Goal: Navigation & Orientation: Find specific page/section

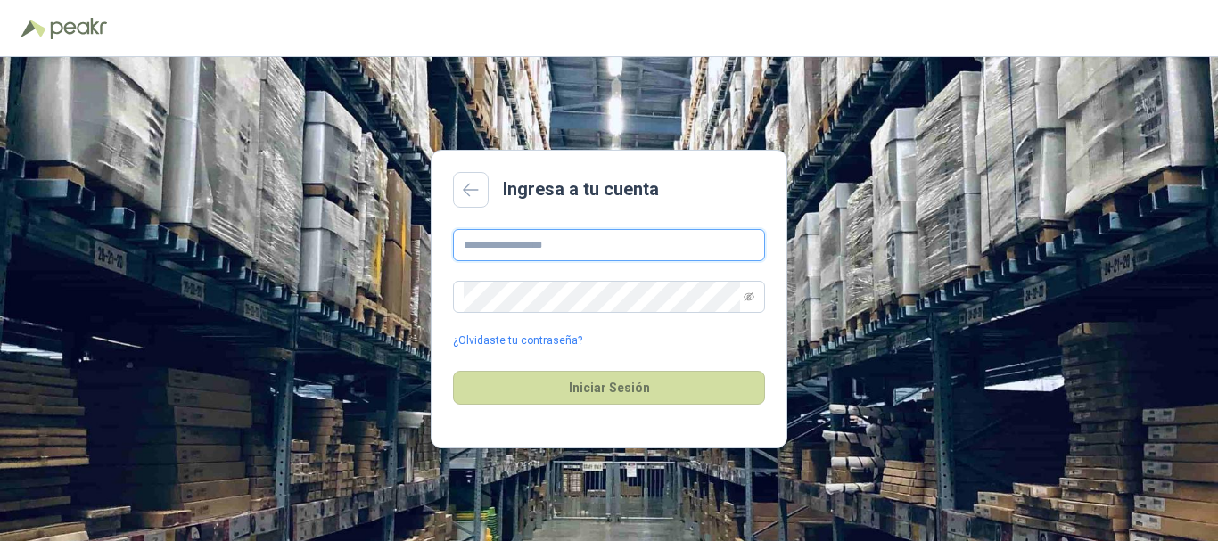
click at [600, 239] on input "text" at bounding box center [609, 245] width 312 height 32
paste input "**********"
type input "**********"
click at [453, 371] on button "Iniciar Sesión" at bounding box center [609, 388] width 312 height 34
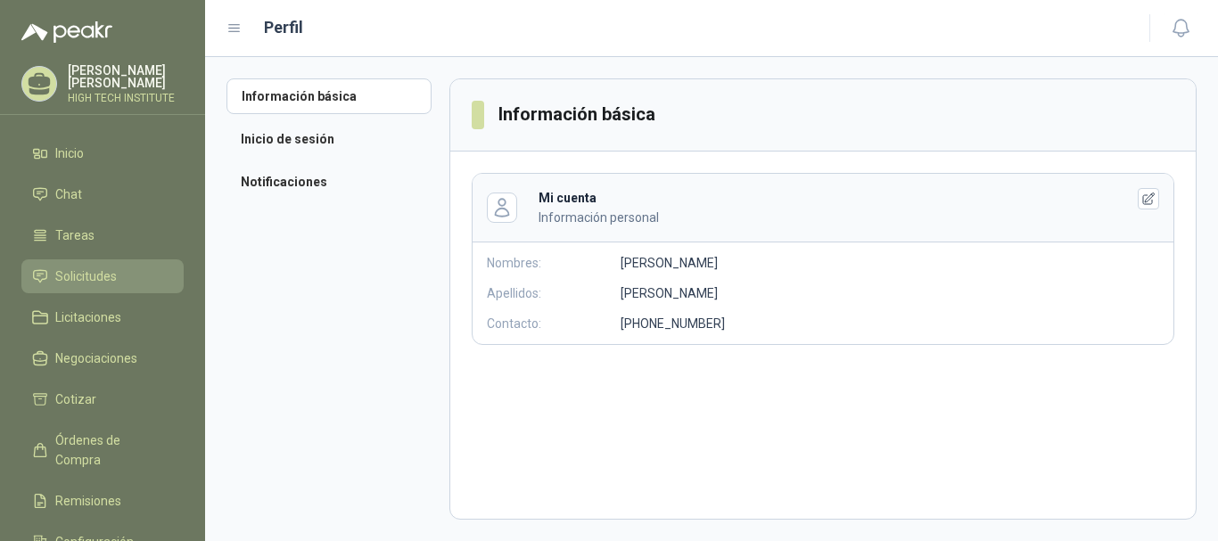
click at [74, 267] on span "Solicitudes" at bounding box center [86, 277] width 62 height 20
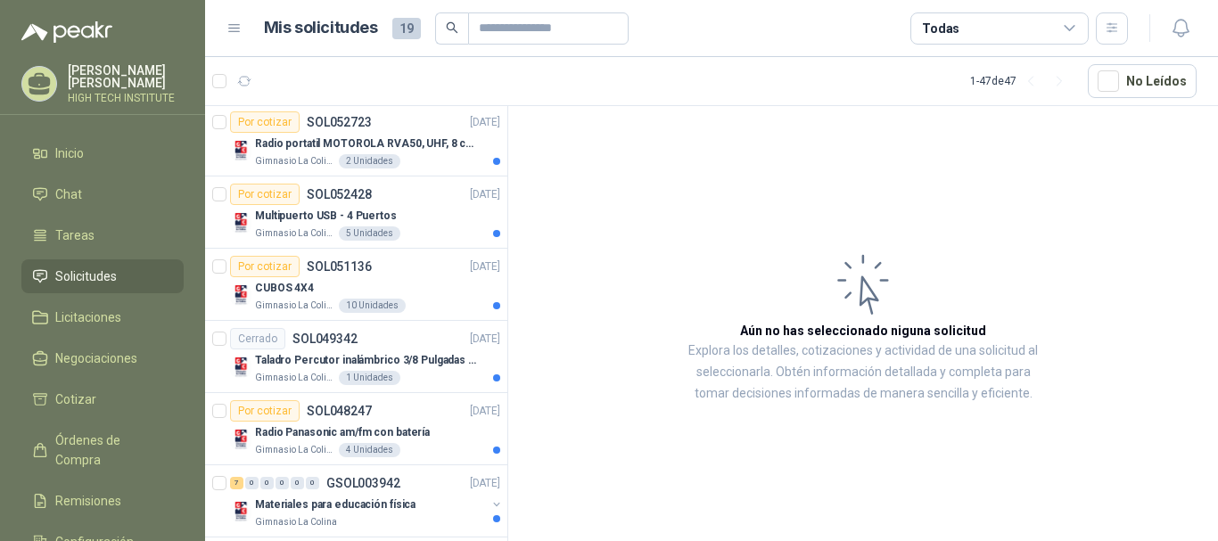
scroll to position [268, 0]
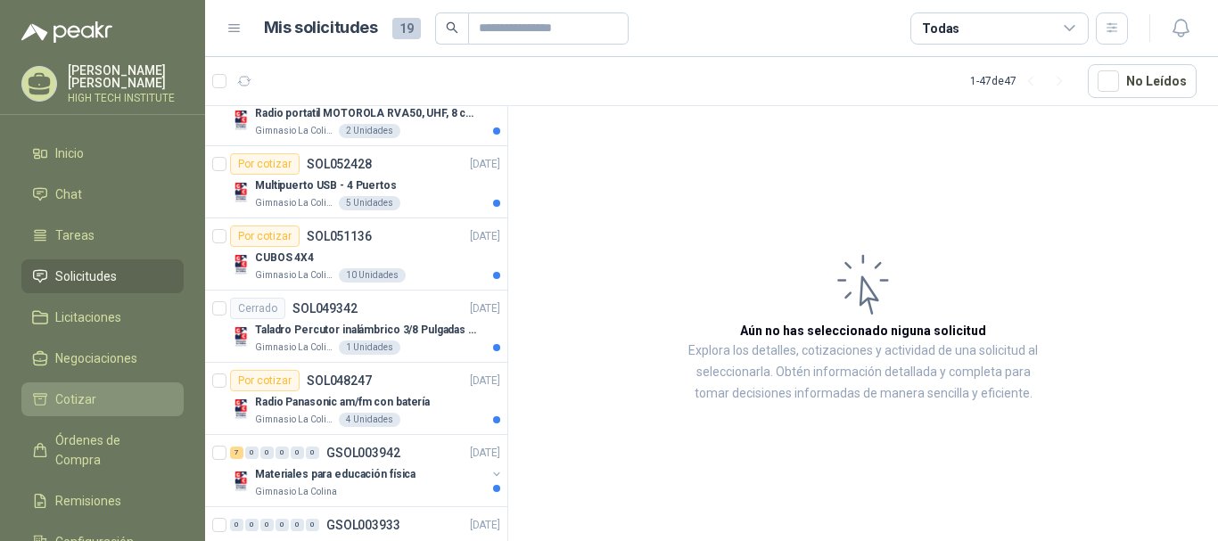
click at [122, 397] on li "Cotizar" at bounding box center [102, 400] width 141 height 20
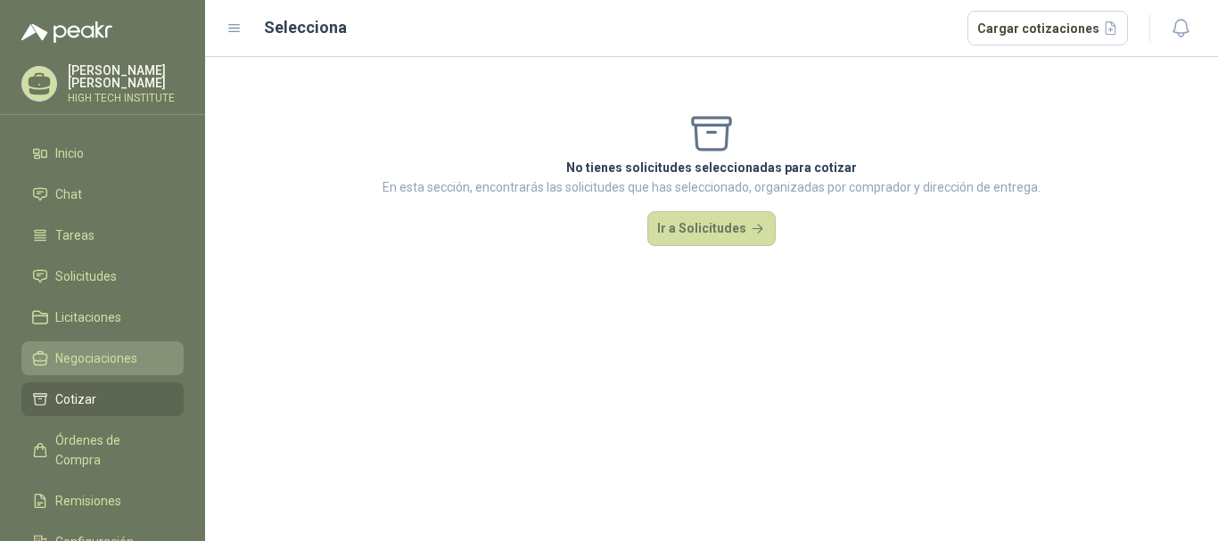
click at [103, 342] on link "Negociaciones" at bounding box center [102, 359] width 162 height 34
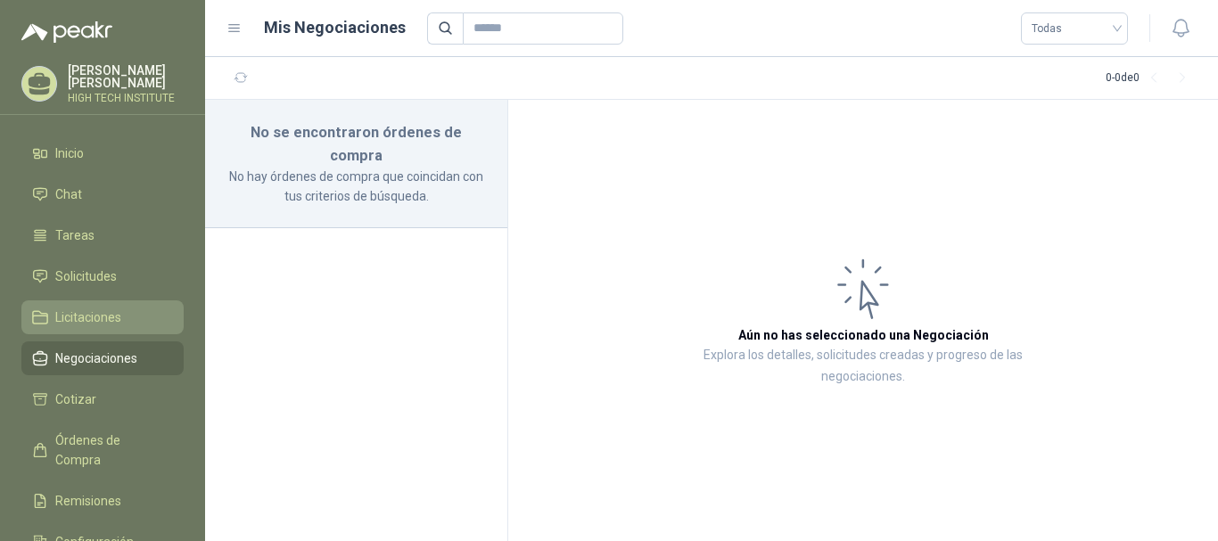
click at [99, 323] on span "Licitaciones" at bounding box center [88, 318] width 66 height 20
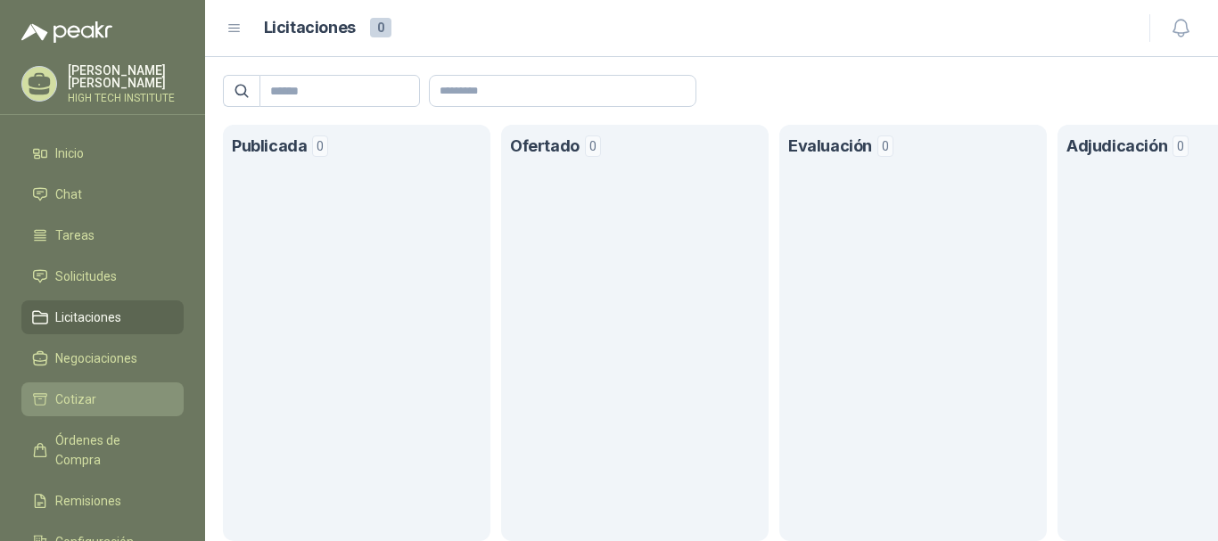
click at [94, 390] on span "Cotizar" at bounding box center [75, 400] width 41 height 20
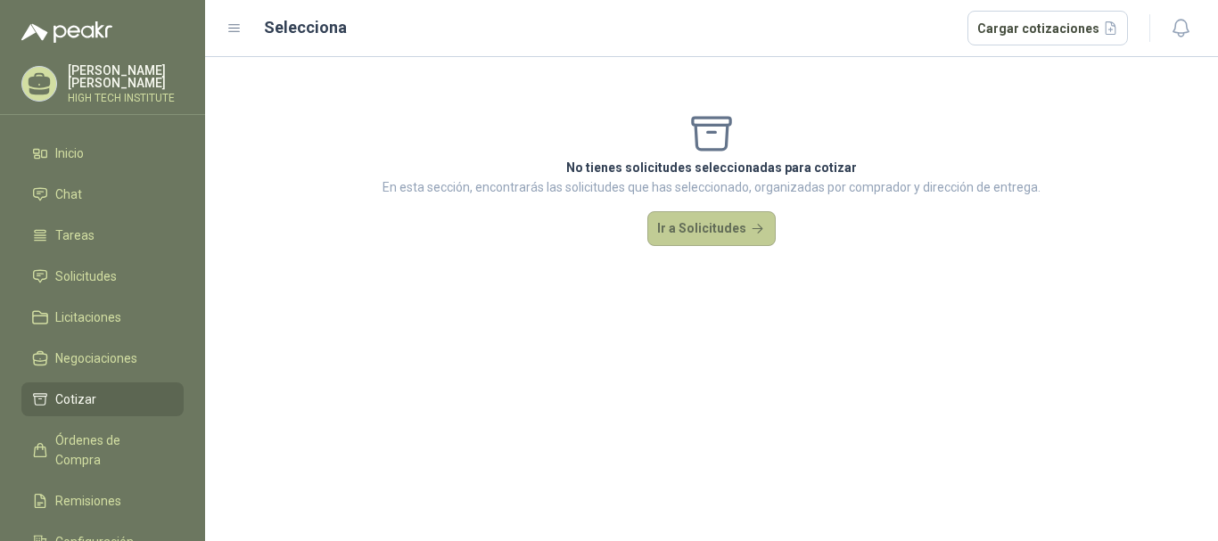
click at [730, 219] on button "Ir a Solicitudes" at bounding box center [712, 229] width 128 height 36
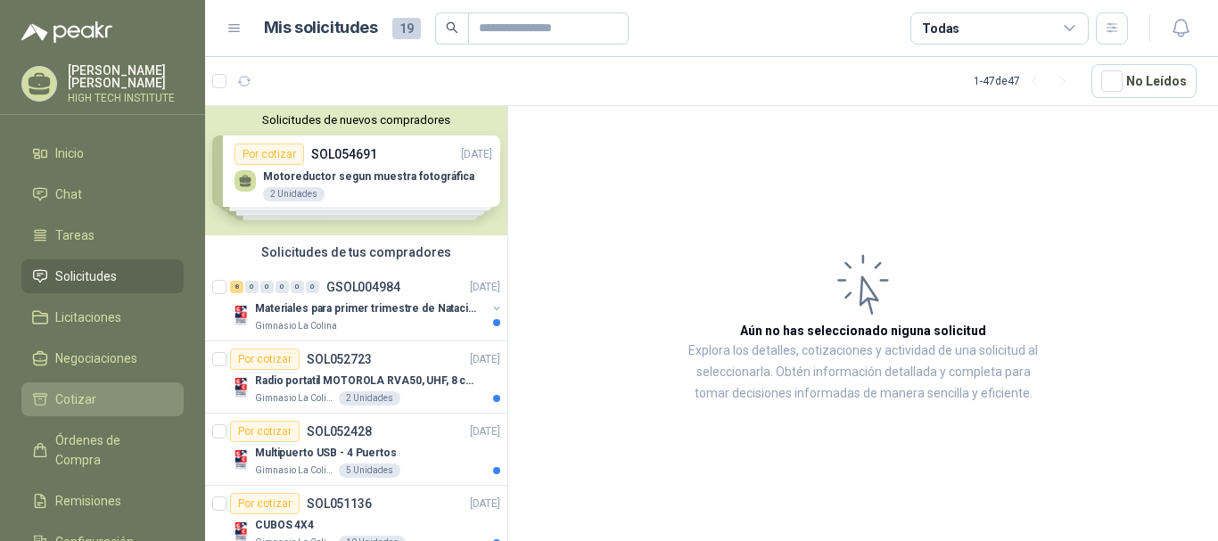
click at [110, 398] on li "Cotizar" at bounding box center [102, 400] width 141 height 20
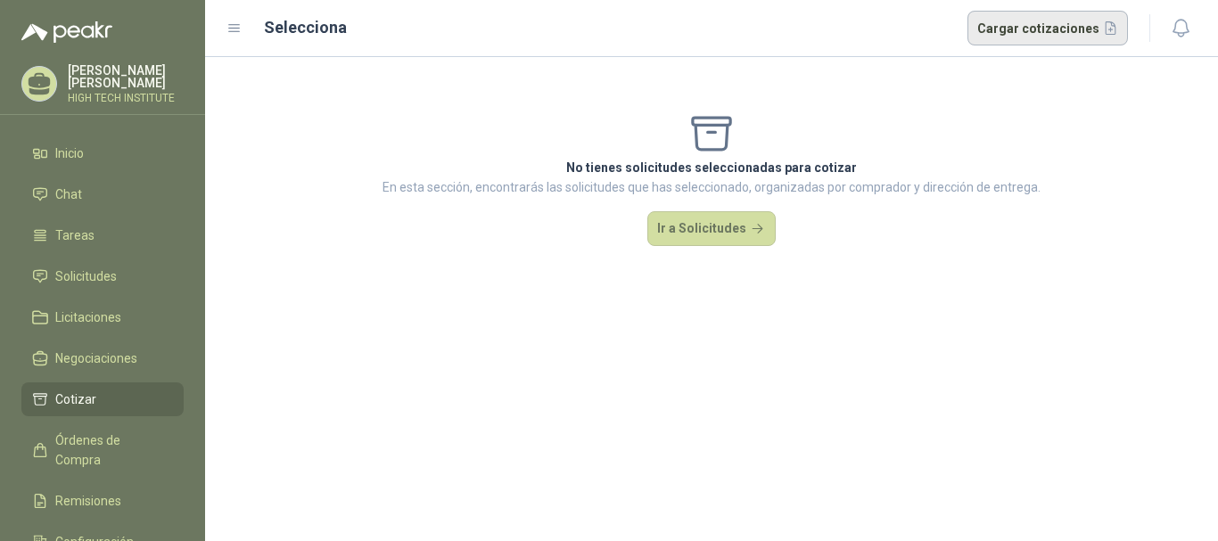
click at [1012, 20] on button "Cargar cotizaciones" at bounding box center [1048, 29] width 161 height 36
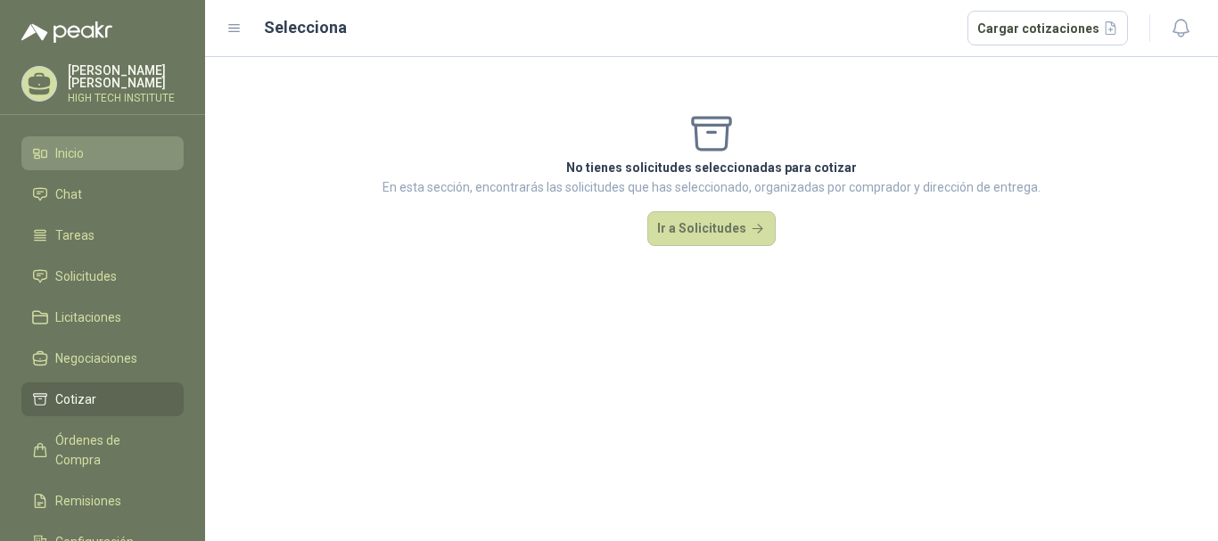
click at [59, 154] on span "Inicio" at bounding box center [69, 154] width 29 height 20
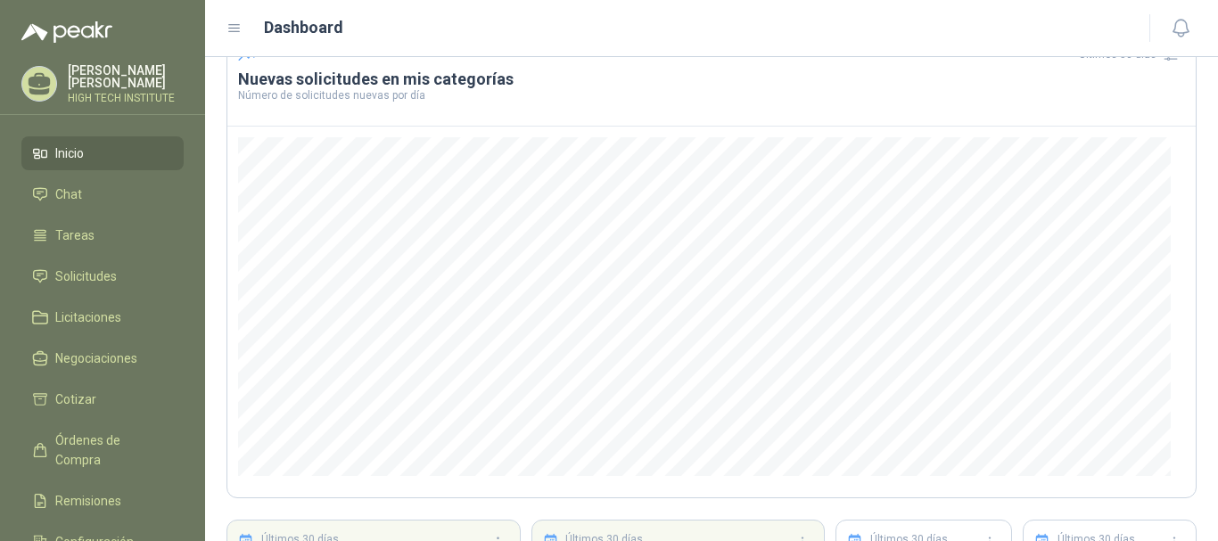
scroll to position [262, 0]
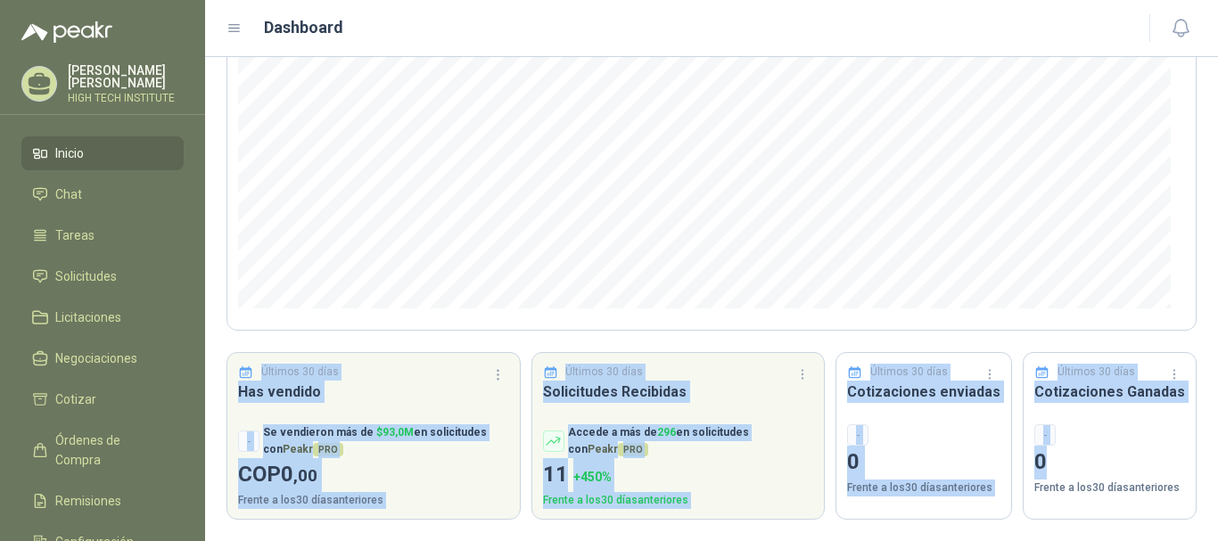
drag, startPoint x: 259, startPoint y: 342, endPoint x: 1137, endPoint y: 444, distance: 884.5
click at [1137, 444] on div "Últimos 30 [PERSON_NAME] Nuevas solicitudes en mis categorías Número de solicit…" at bounding box center [712, 182] width 970 height 675
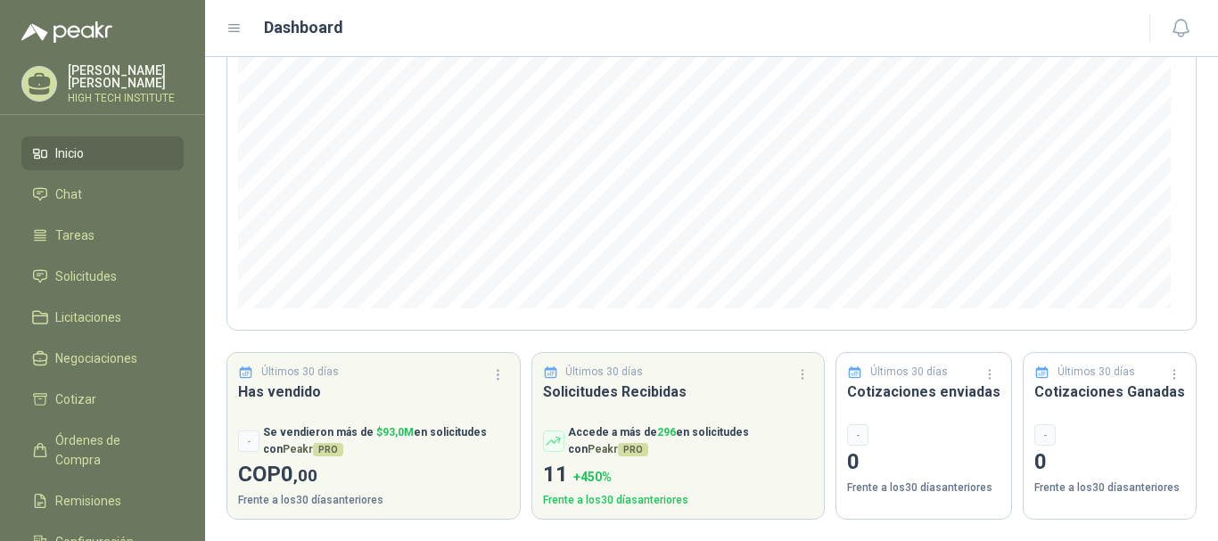
click at [1186, 323] on section "Bienvenido de nuevo [PERSON_NAME] Últimos 30 [PERSON_NAME] Nuevas solicitudes e…" at bounding box center [711, 168] width 1013 height 747
click at [1184, 316] on section "Bienvenido de nuevo [PERSON_NAME] Últimos 30 [PERSON_NAME] Nuevas solicitudes e…" at bounding box center [711, 168] width 1013 height 747
drag, startPoint x: 1192, startPoint y: 293, endPoint x: 1199, endPoint y: 256, distance: 38.0
click at [1199, 256] on section "Bienvenido de nuevo [PERSON_NAME] Últimos 30 [PERSON_NAME] Nuevas solicitudes e…" at bounding box center [711, 168] width 1013 height 747
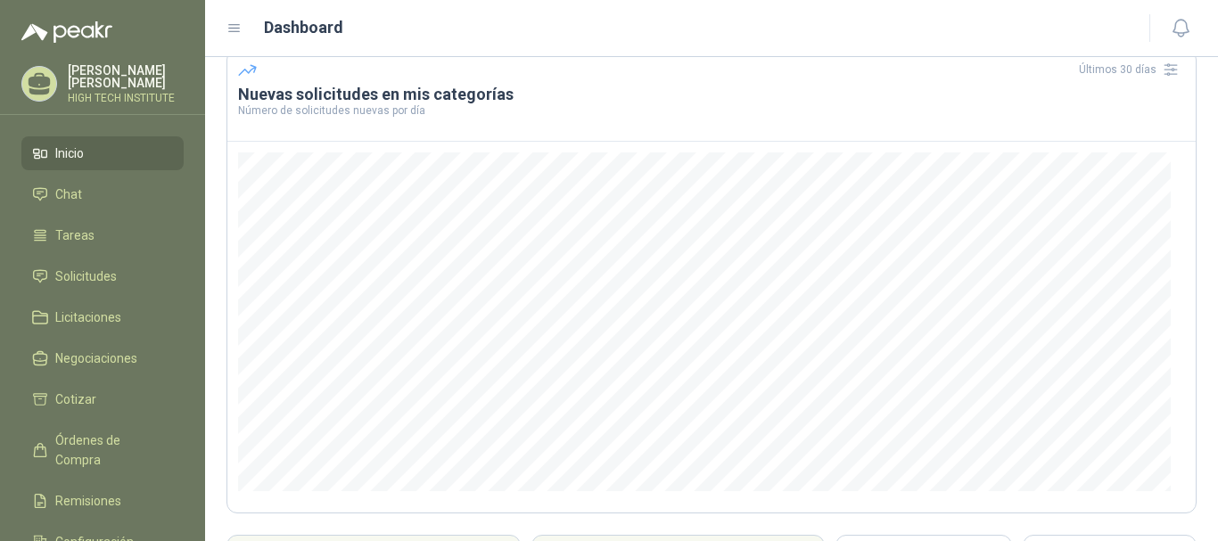
scroll to position [67, 0]
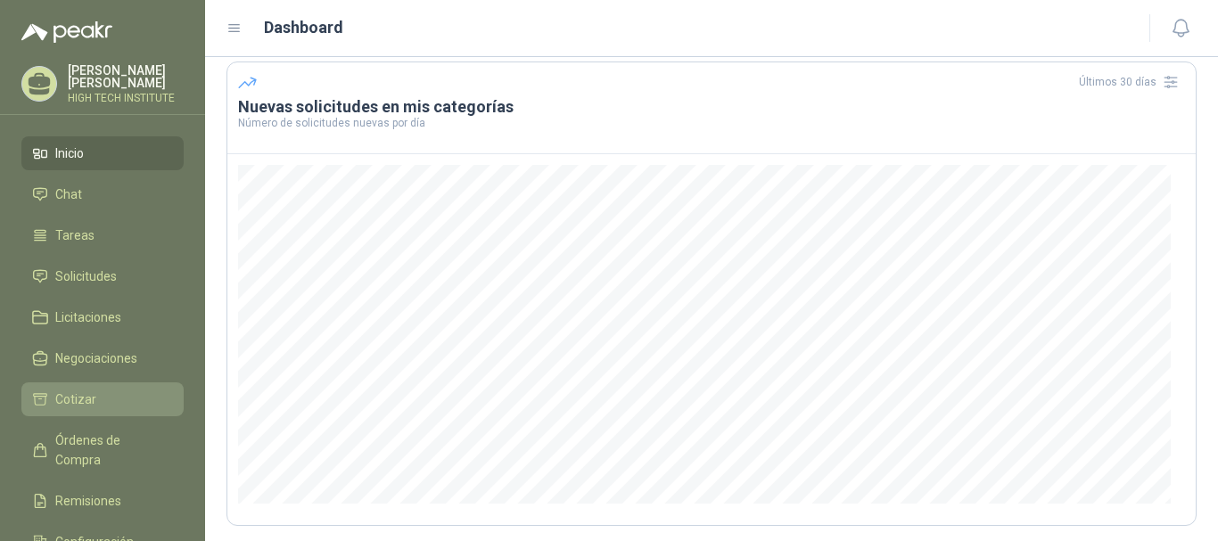
click at [105, 392] on li "Cotizar" at bounding box center [102, 400] width 141 height 20
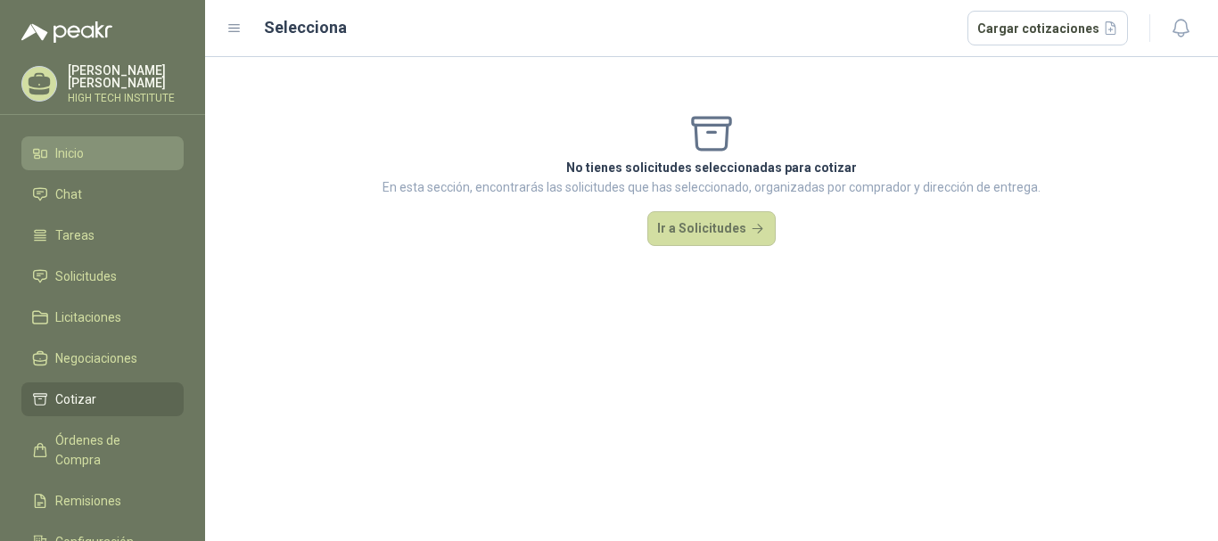
click at [78, 144] on span "Inicio" at bounding box center [69, 154] width 29 height 20
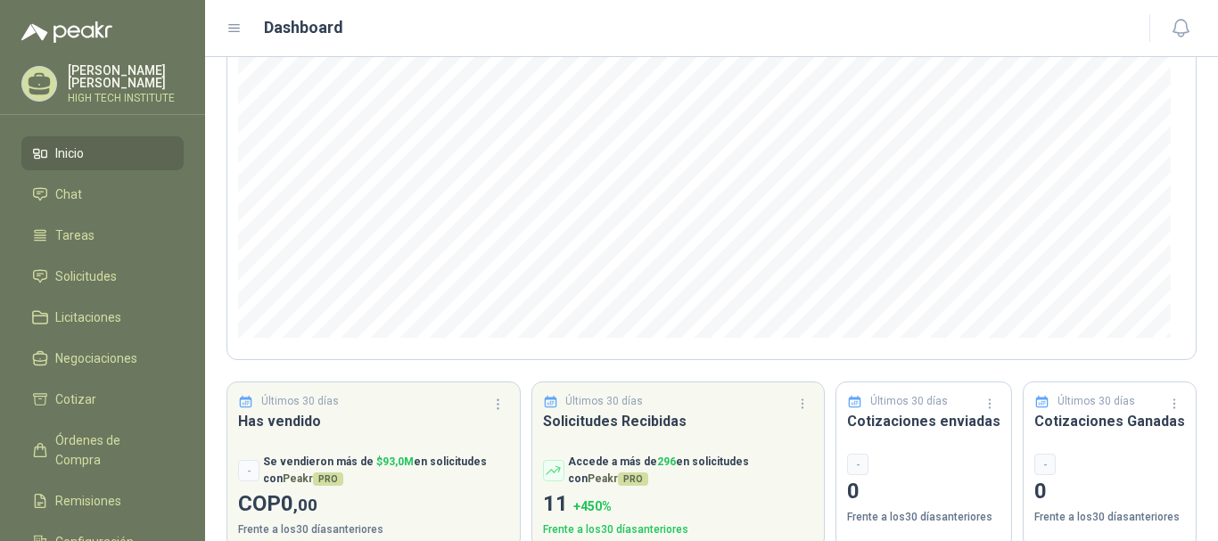
scroll to position [262, 0]
